Goal: Navigation & Orientation: Find specific page/section

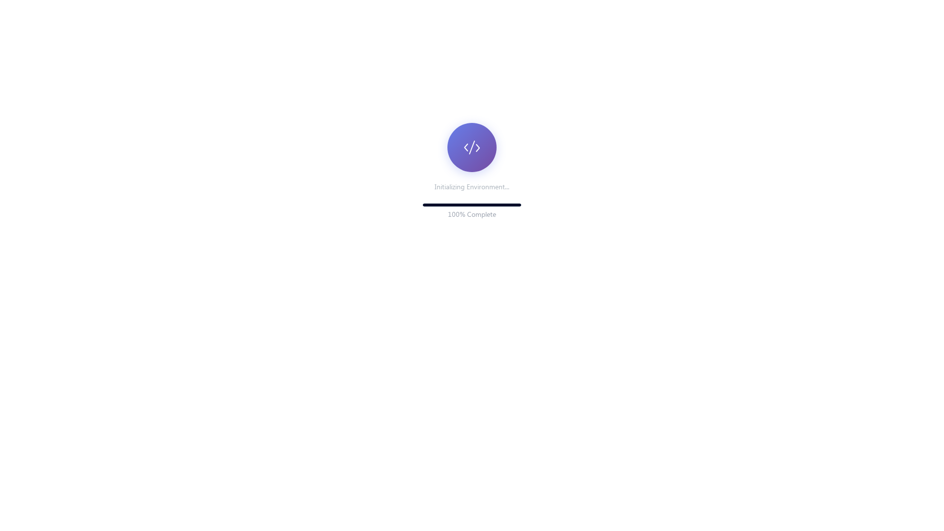
scroll to position [135, 0]
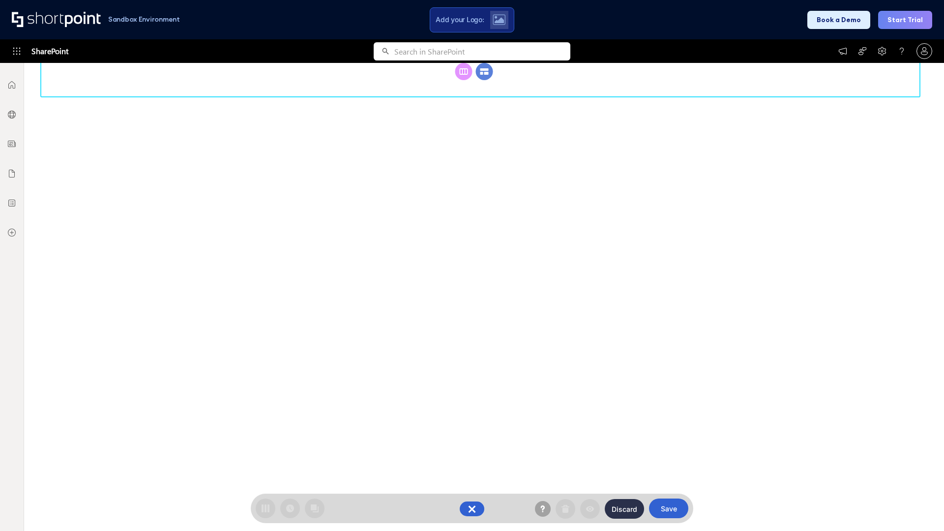
click at [485, 80] on circle at bounding box center [484, 71] width 17 height 17
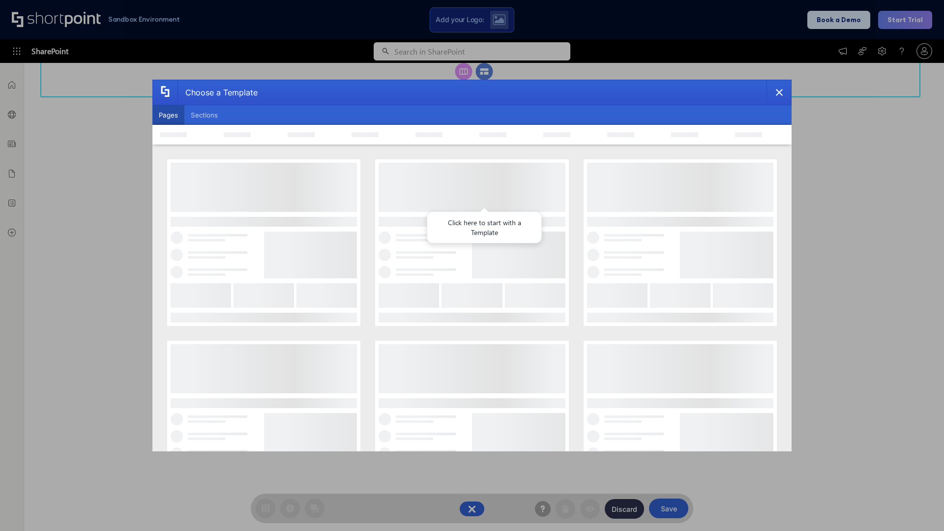
scroll to position [0, 0]
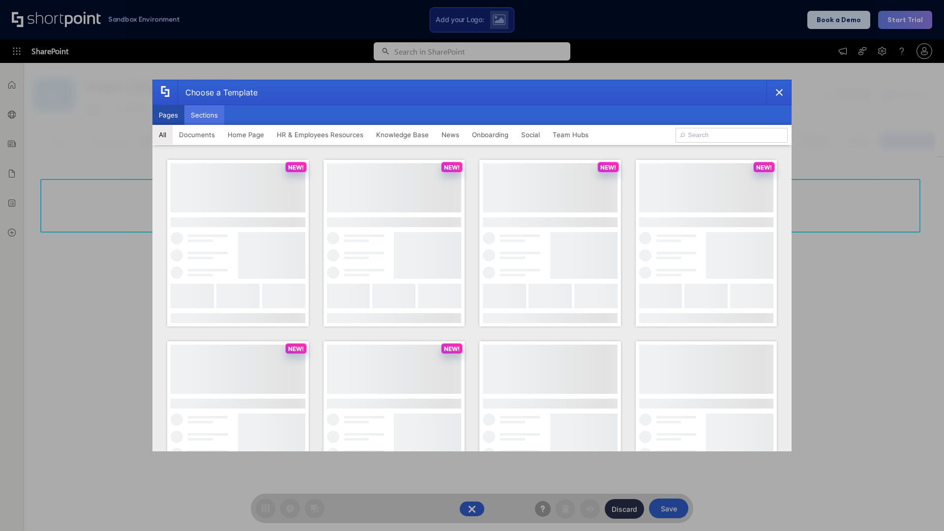
click at [204, 115] on button "Sections" at bounding box center [204, 115] width 40 height 20
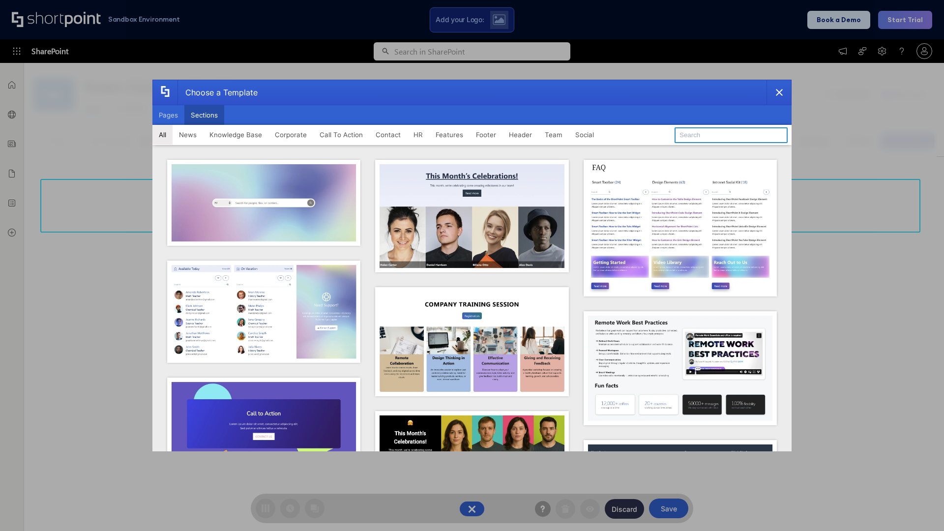
type input "Footer 2"
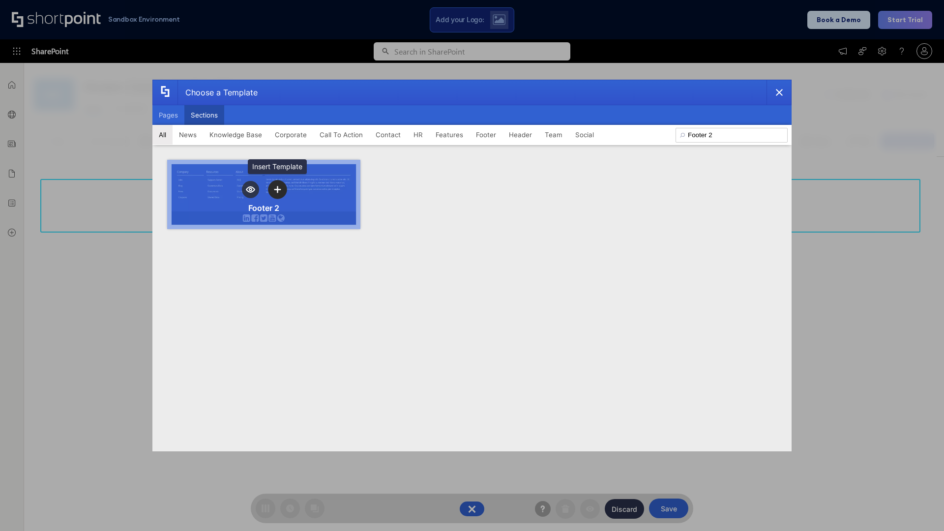
click at [277, 189] on icon "template selector" at bounding box center [277, 189] width 7 height 7
